Goal: Entertainment & Leisure: Consume media (video, audio)

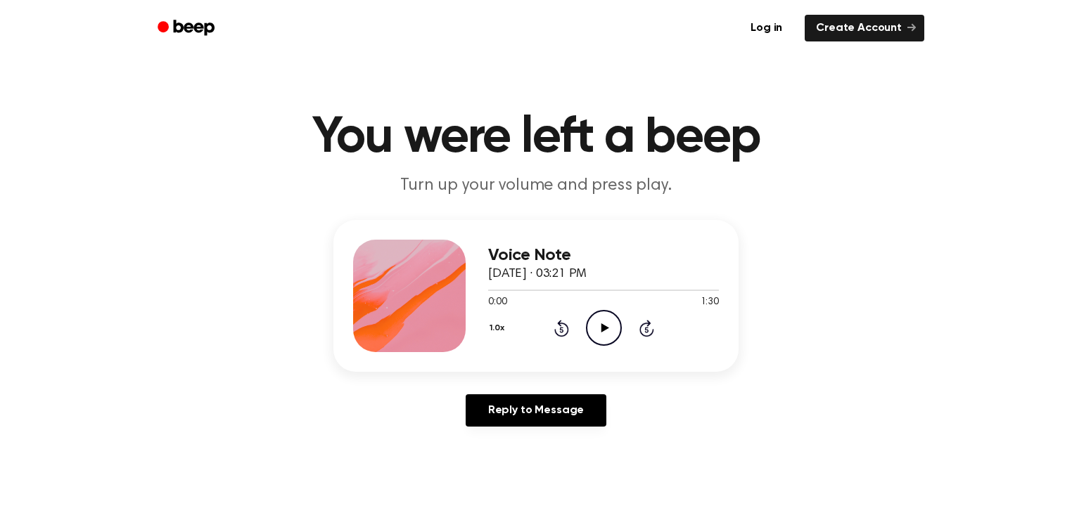
click at [589, 321] on icon "Play Audio" at bounding box center [604, 328] width 36 height 36
click at [598, 323] on icon "Play Audio" at bounding box center [604, 328] width 36 height 36
click at [609, 326] on icon "Play Audio" at bounding box center [604, 328] width 36 height 36
click at [601, 322] on icon "Play Audio" at bounding box center [604, 328] width 36 height 36
click at [614, 313] on icon "Play Audio" at bounding box center [604, 328] width 36 height 36
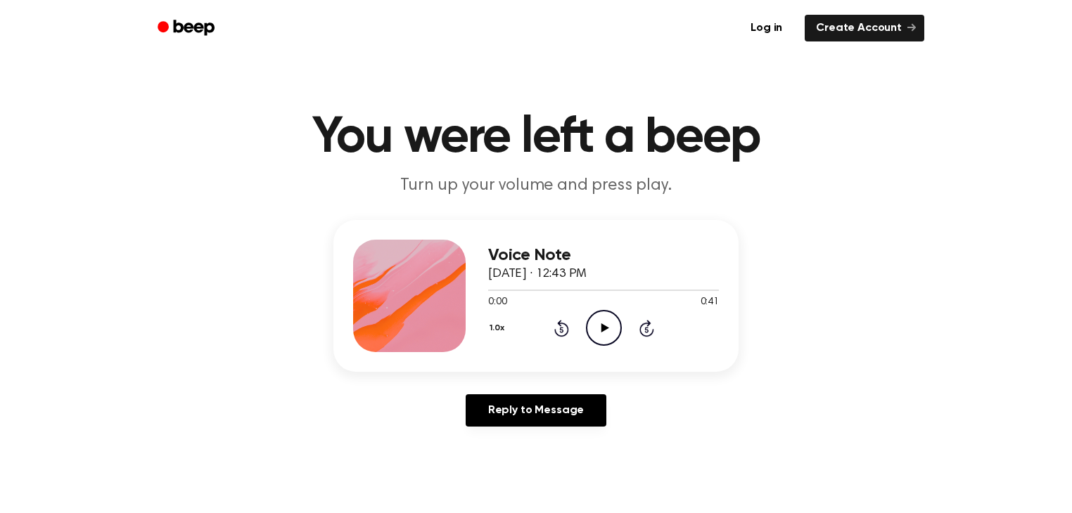
click at [604, 327] on icon at bounding box center [605, 328] width 8 height 9
click at [606, 326] on icon "Play Audio" at bounding box center [604, 328] width 36 height 36
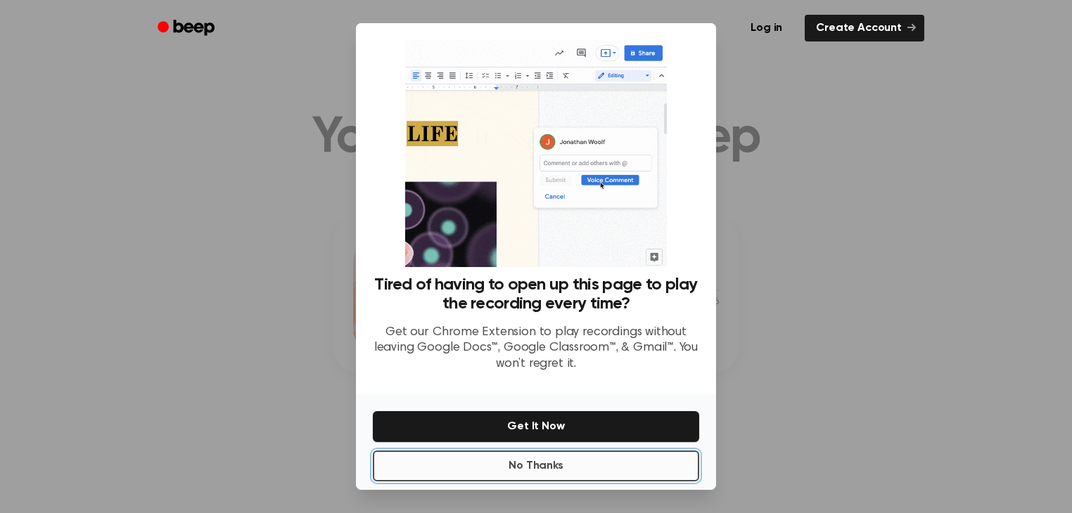
click at [557, 462] on button "No Thanks" at bounding box center [536, 466] width 326 height 31
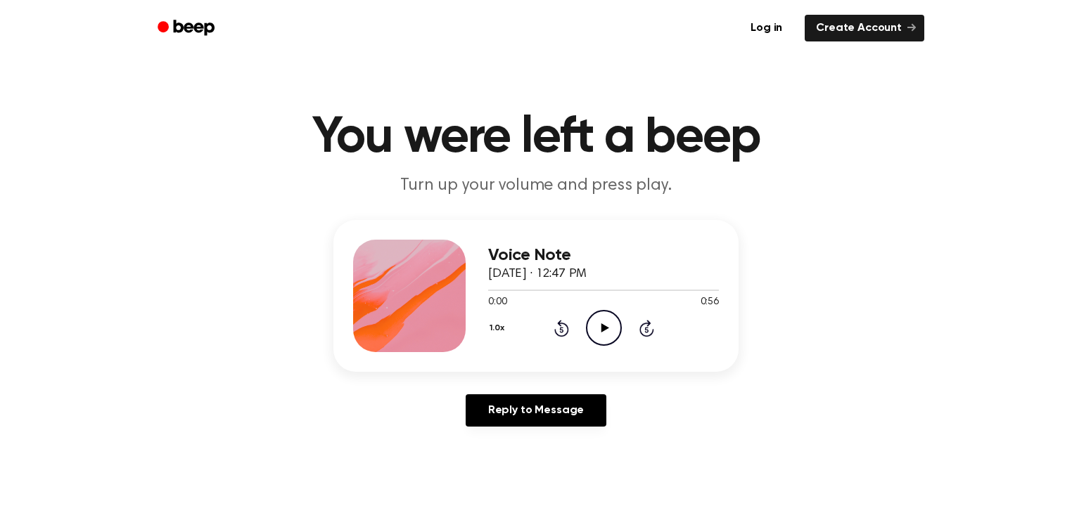
click at [618, 330] on icon "Play Audio" at bounding box center [604, 328] width 36 height 36
click at [613, 311] on icon "Play Audio" at bounding box center [604, 328] width 36 height 36
click at [599, 326] on icon "Play Audio" at bounding box center [604, 328] width 36 height 36
click at [600, 331] on icon "Play Audio" at bounding box center [604, 328] width 36 height 36
click at [601, 335] on icon "Play Audio" at bounding box center [604, 328] width 36 height 36
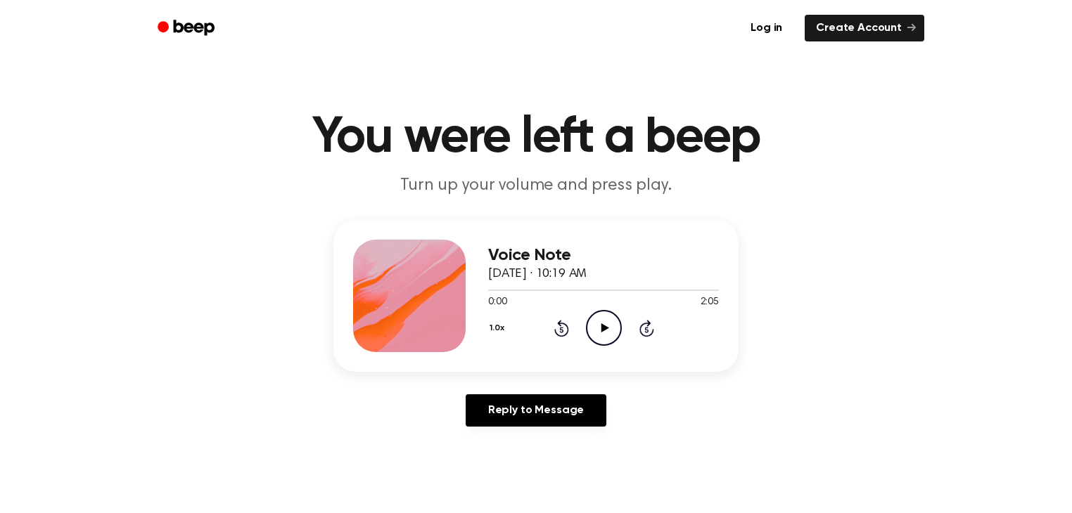
click at [617, 324] on icon "Play Audio" at bounding box center [604, 328] width 36 height 36
